Goal: Entertainment & Leisure: Consume media (video, audio)

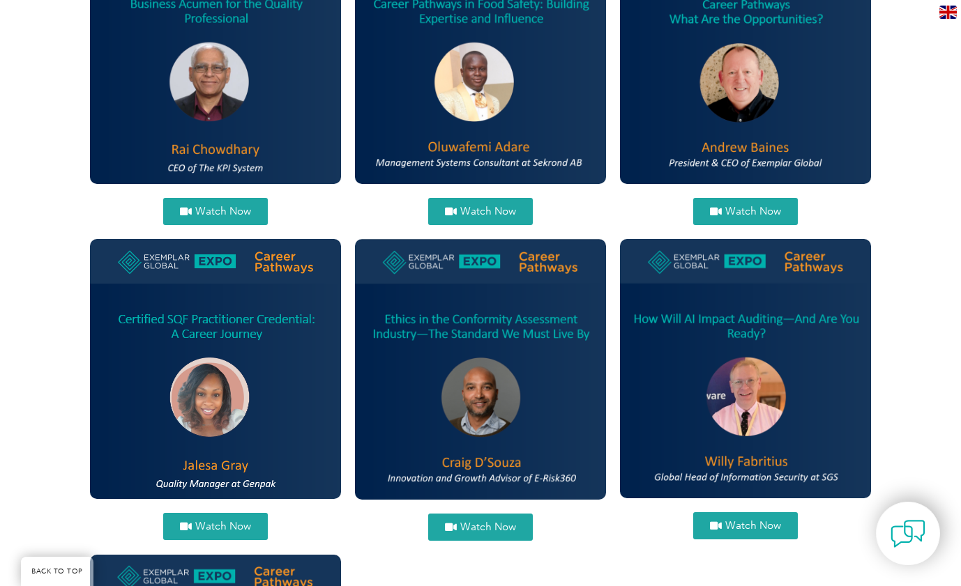
scroll to position [627, 0]
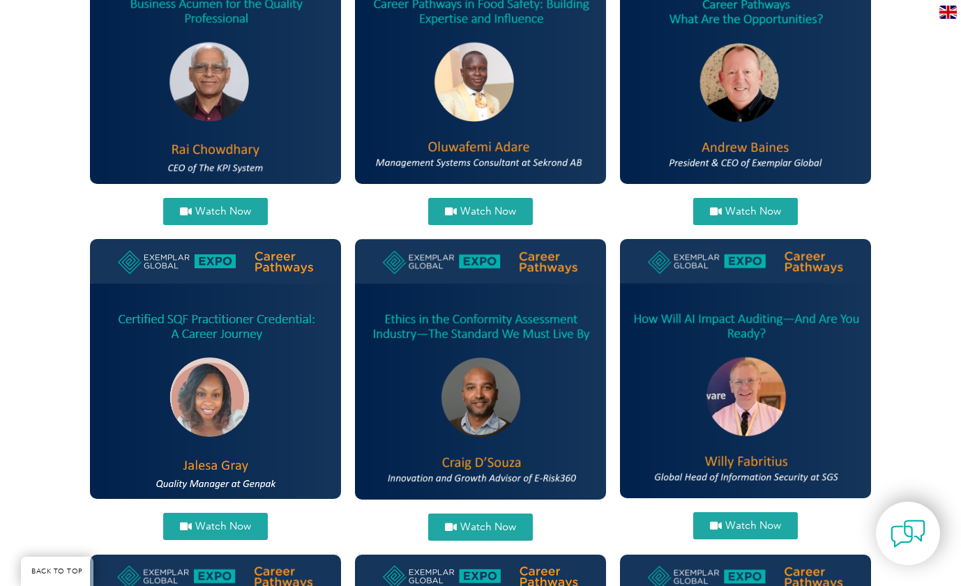
click at [758, 529] on span "Watch Now" at bounding box center [753, 526] width 56 height 10
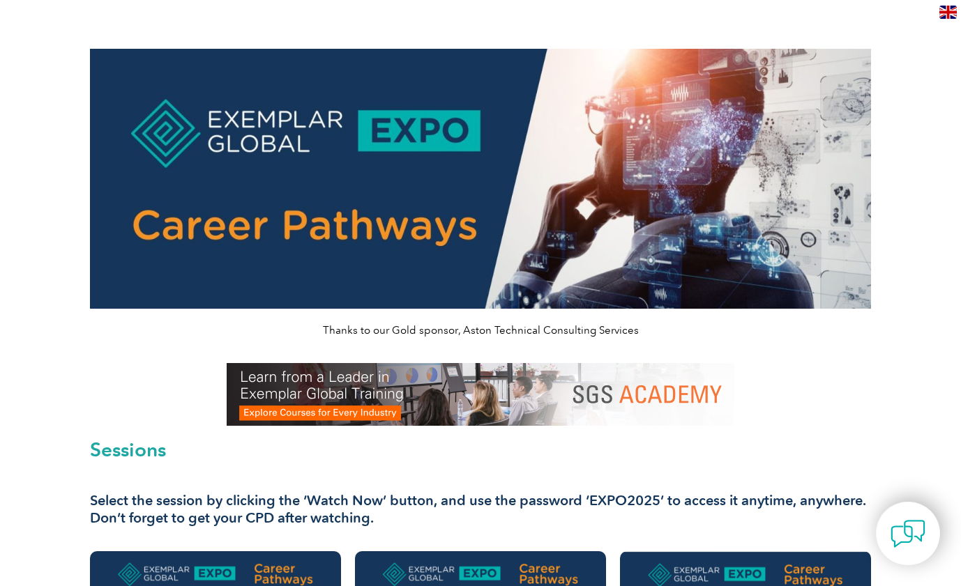
scroll to position [70, 0]
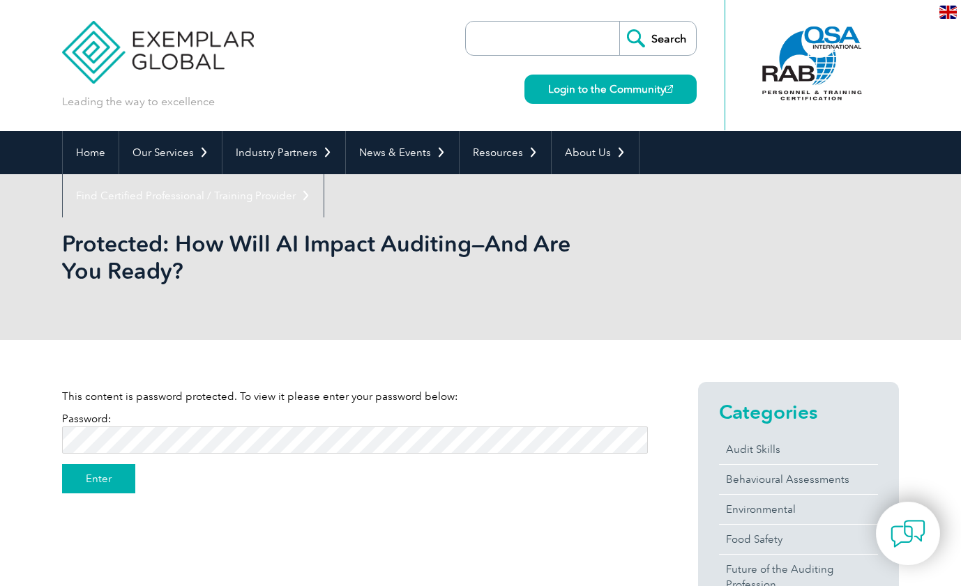
click at [86, 480] on input "Enter" at bounding box center [98, 478] width 73 height 29
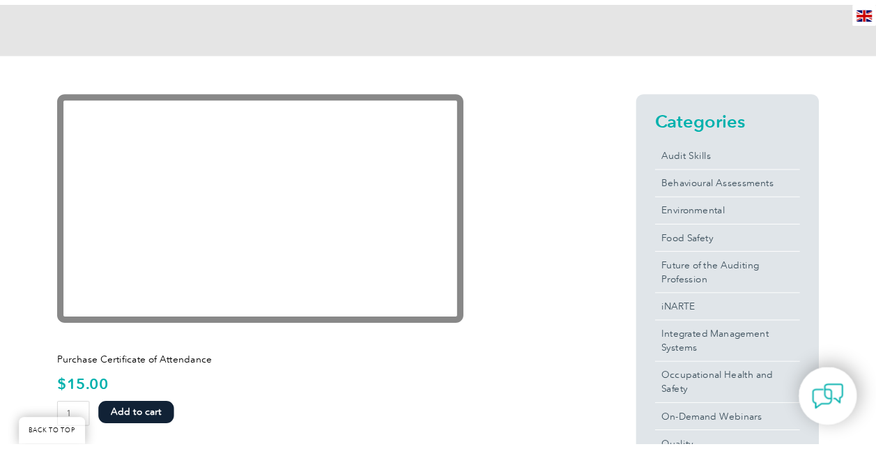
scroll to position [279, 0]
